Goal: Find specific page/section: Find specific page/section

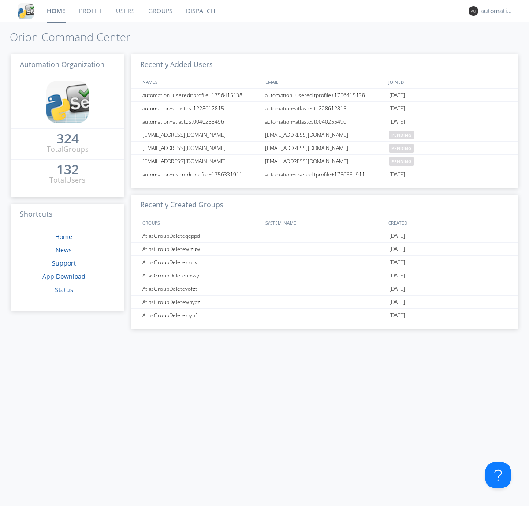
click at [200, 11] on link "Dispatch" at bounding box center [200, 11] width 42 height 22
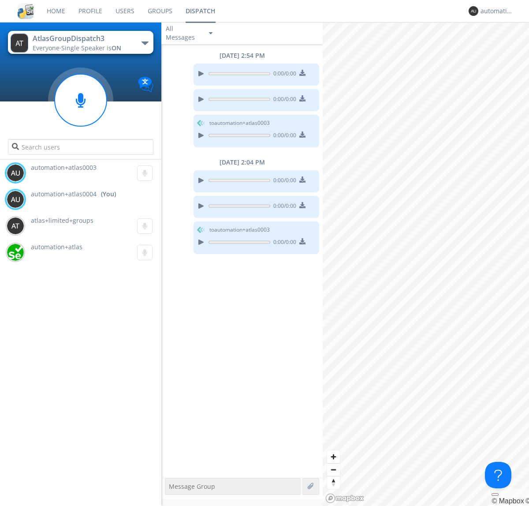
click at [145, 43] on div "button" at bounding box center [144, 43] width 7 height 4
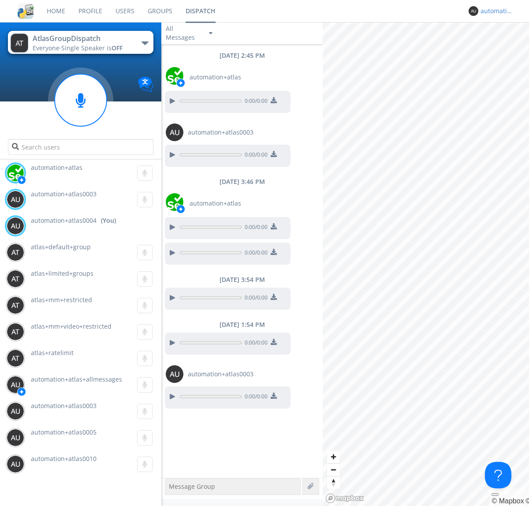
click at [494, 11] on div "automation+atlas0004" at bounding box center [496, 11] width 33 height 9
